Goal: Task Accomplishment & Management: Manage account settings

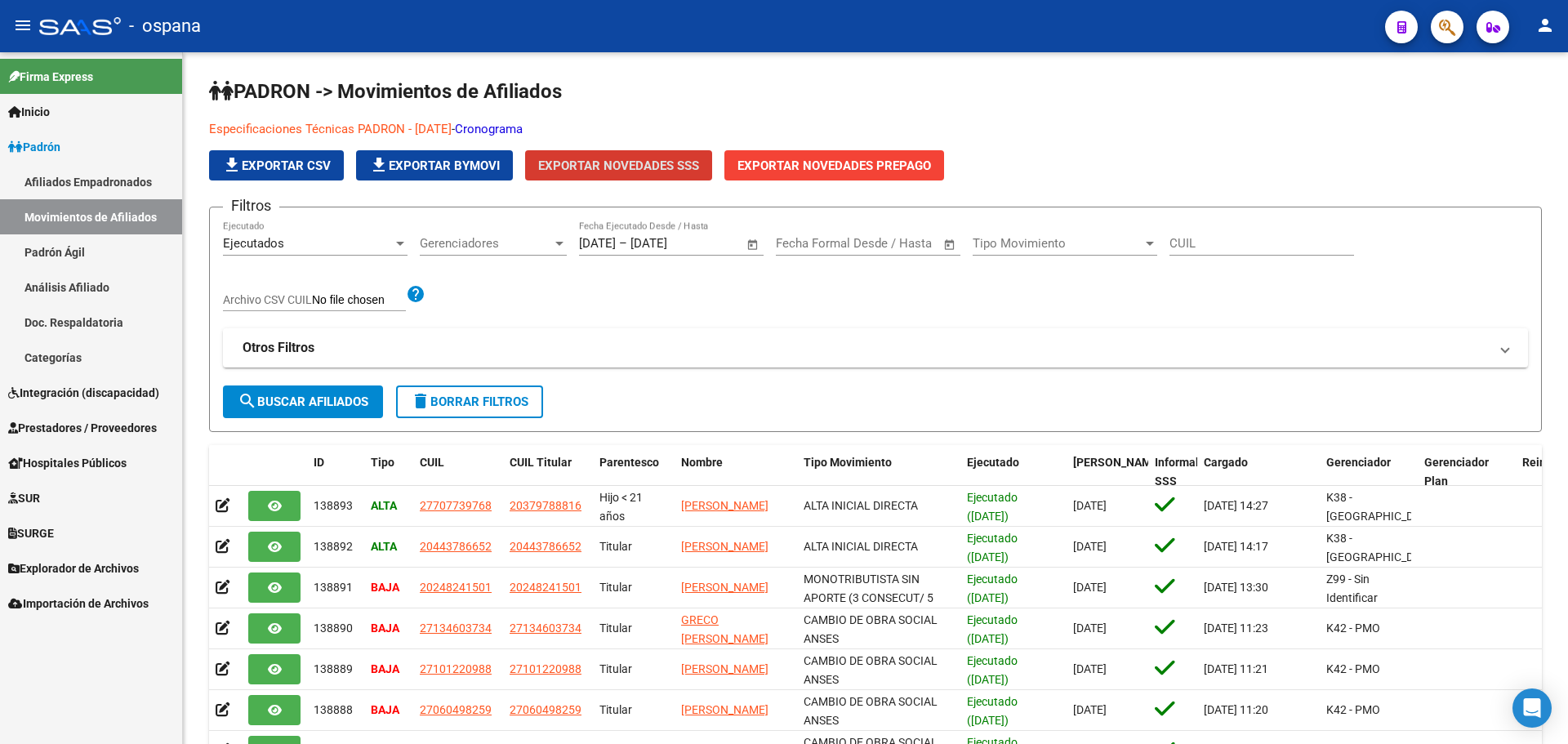
scroll to position [3, 0]
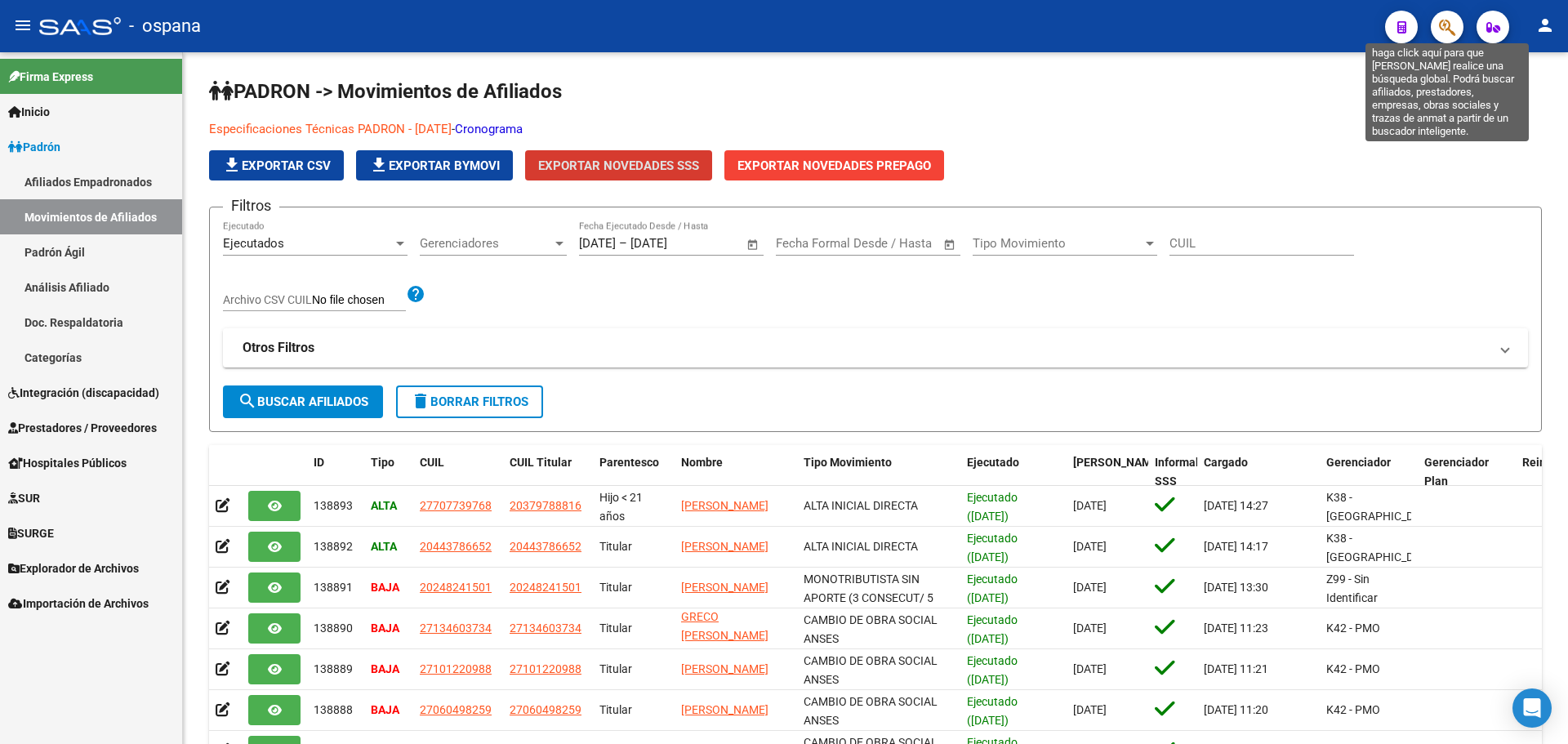
click at [1446, 32] on icon "button" at bounding box center [1447, 27] width 16 height 19
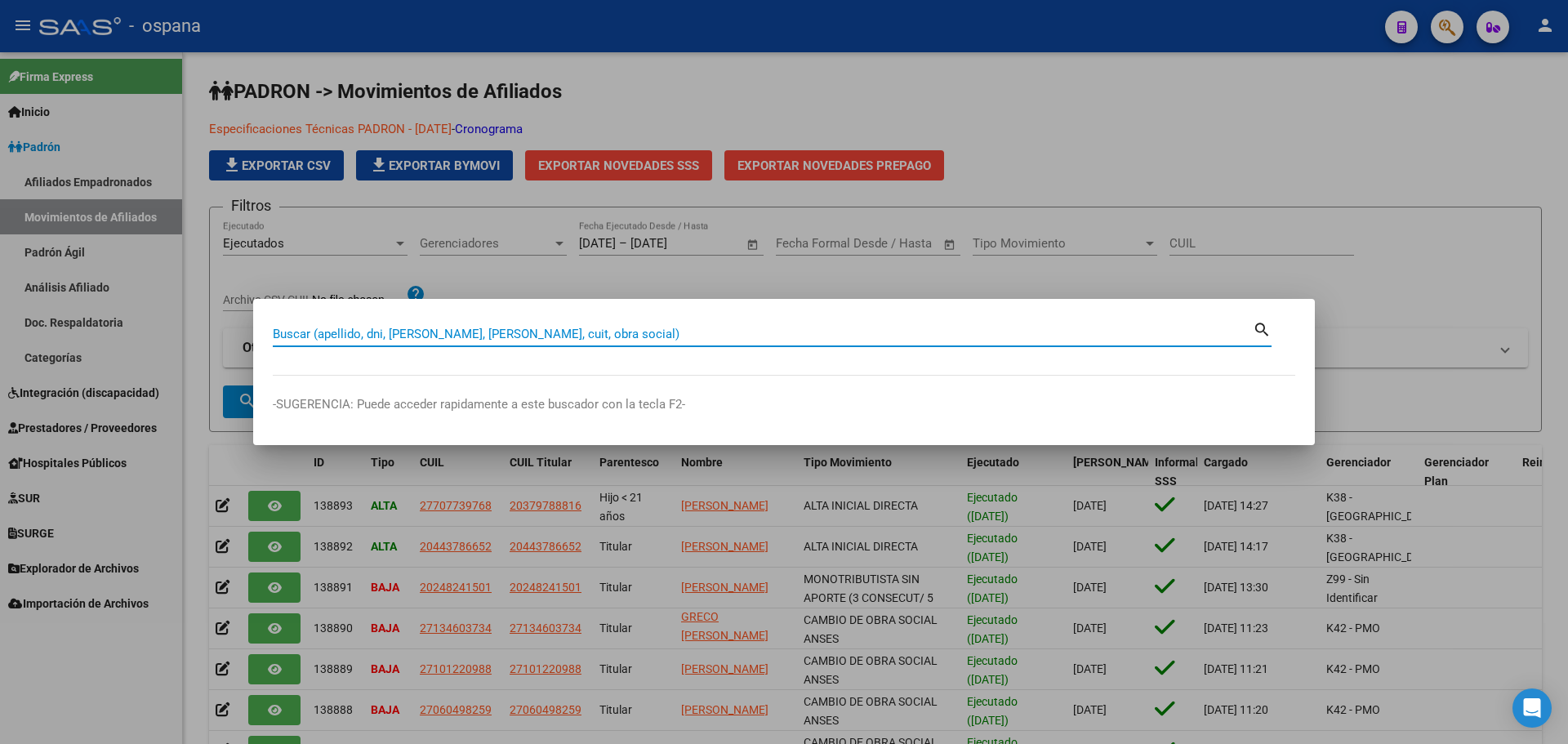
click at [425, 331] on input "Buscar (apellido, dni, [PERSON_NAME], [PERSON_NAME], cuit, obra social)" at bounding box center [763, 334] width 980 height 14
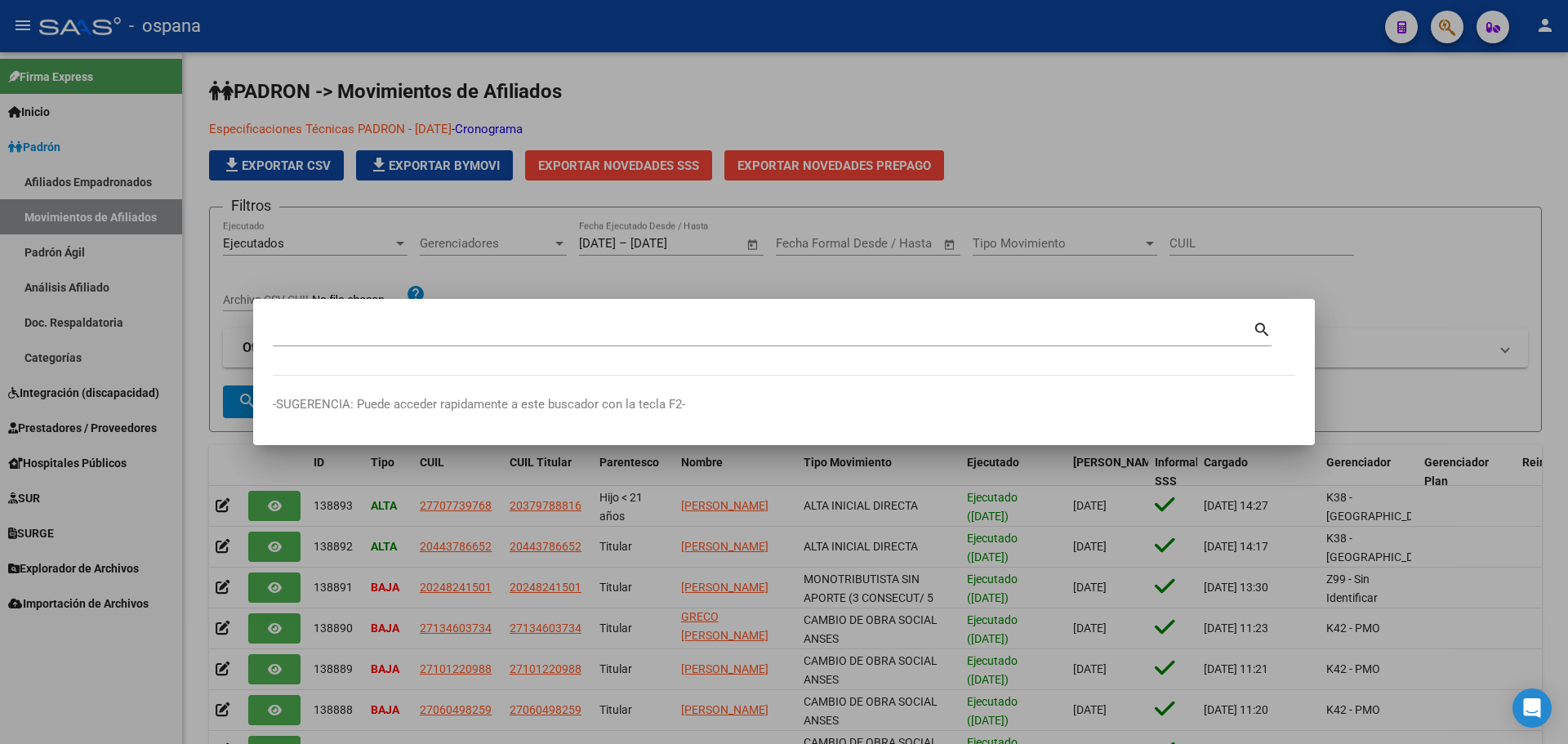
drag, startPoint x: 362, startPoint y: 519, endPoint x: 344, endPoint y: 336, distance: 183.9
click at [344, 336] on input "Buscar (apellido, dni, [PERSON_NAME], [PERSON_NAME], cuit, obra social)" at bounding box center [763, 334] width 980 height 14
type input "93543947"
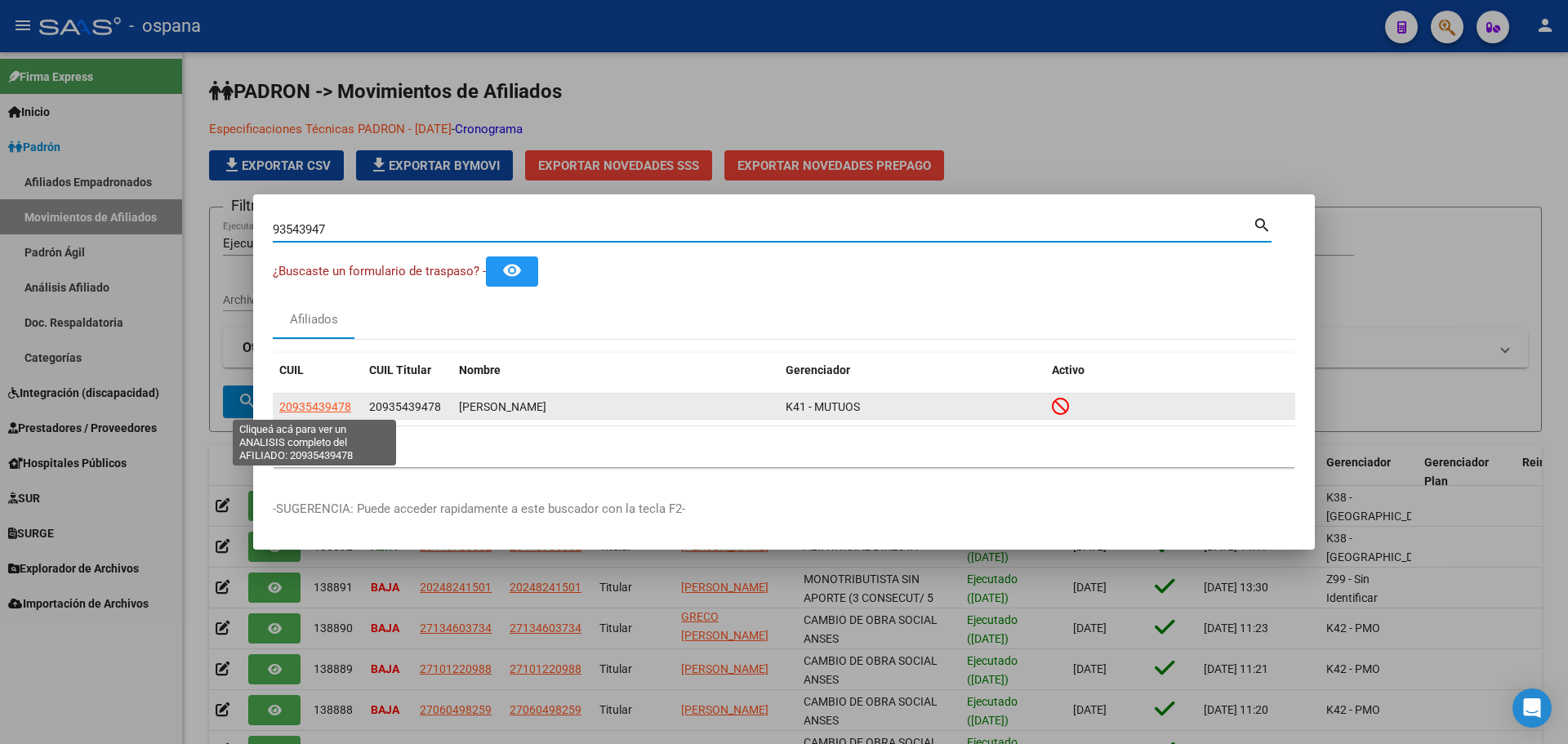
click at [337, 411] on span "20935439478" at bounding box center [315, 407] width 72 height 13
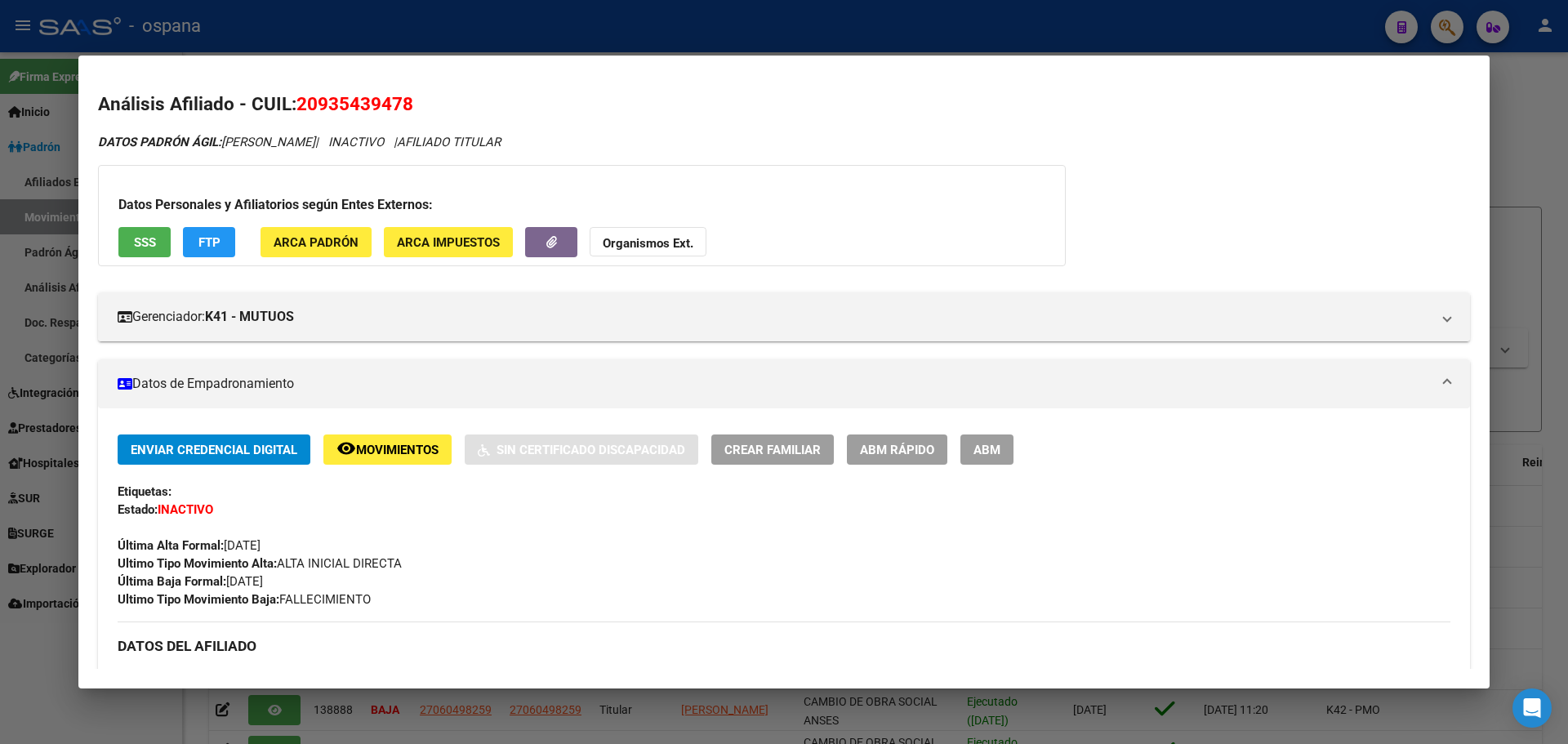
click at [964, 447] on button "ABM" at bounding box center [987, 450] width 53 height 30
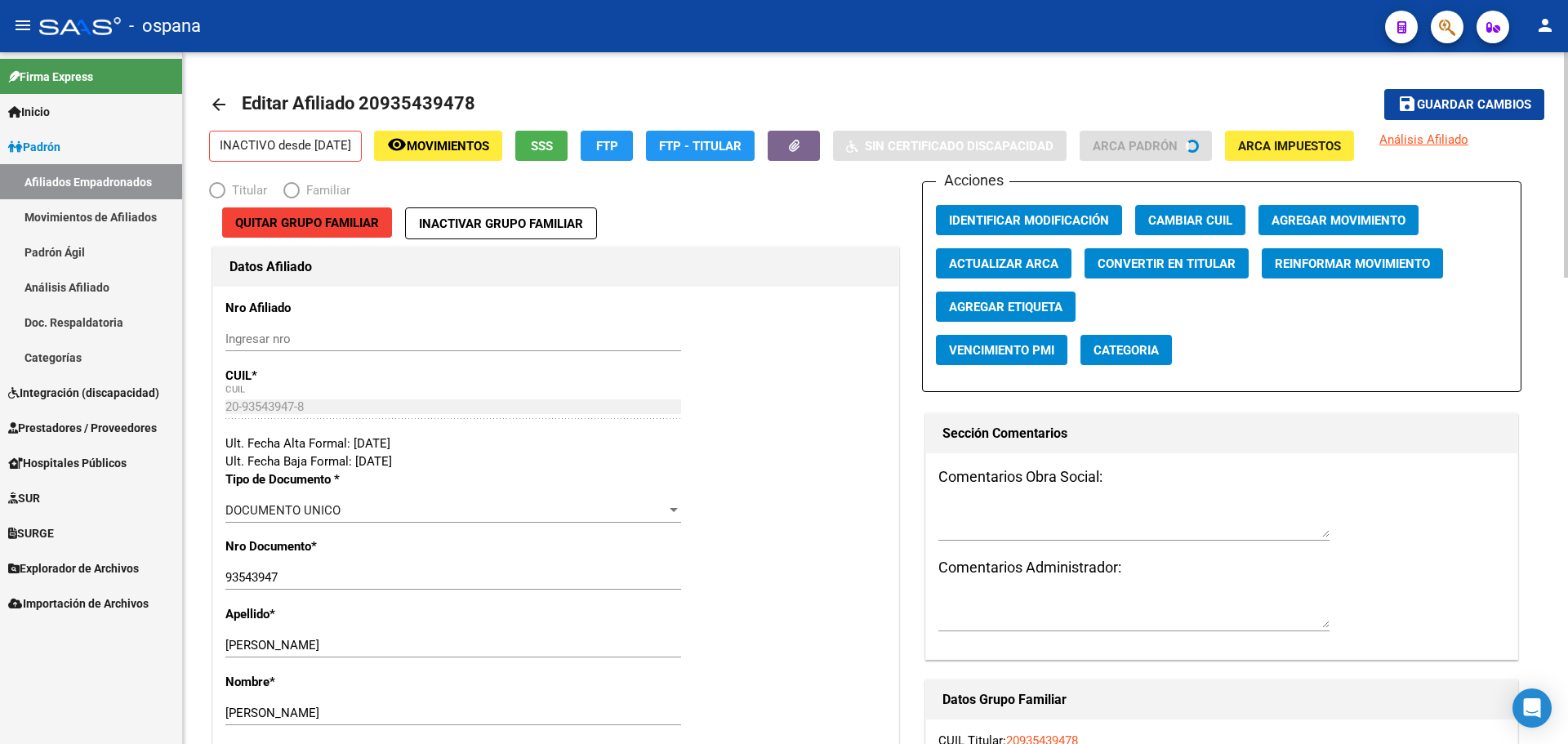
radio input "true"
type input "20-93543947-8"
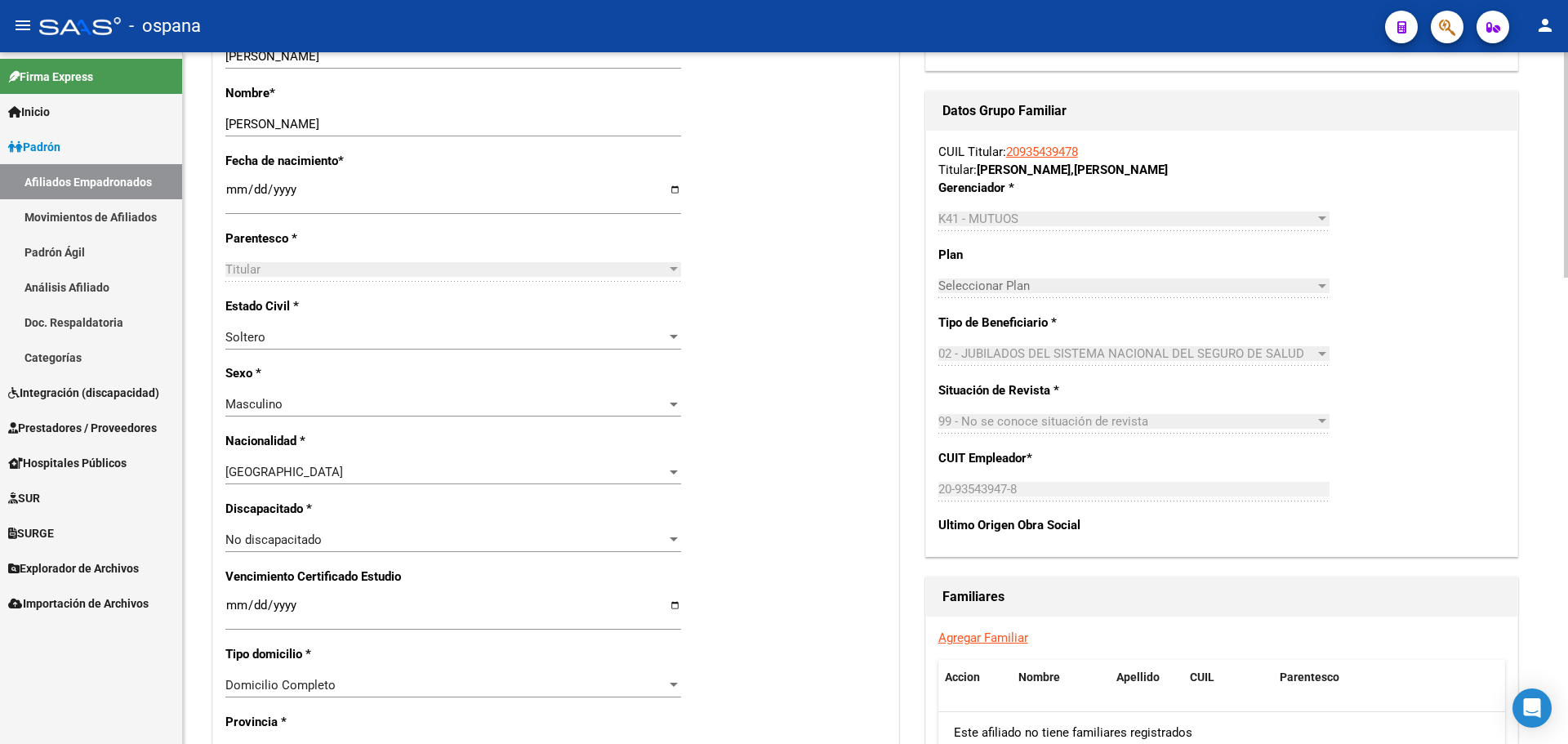
scroll to position [653, 0]
